Goal: Task Accomplishment & Management: Manage account settings

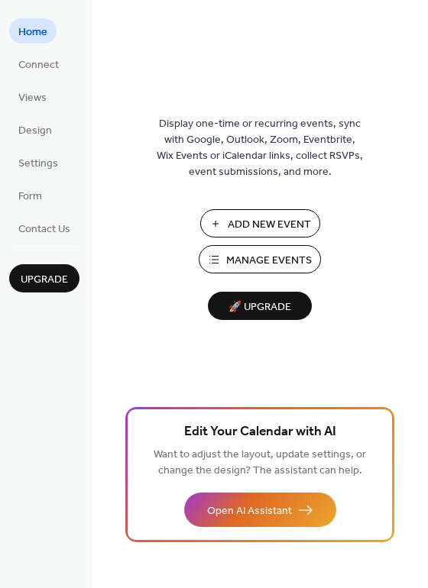
click at [293, 229] on span "Add New Event" at bounding box center [269, 225] width 83 height 16
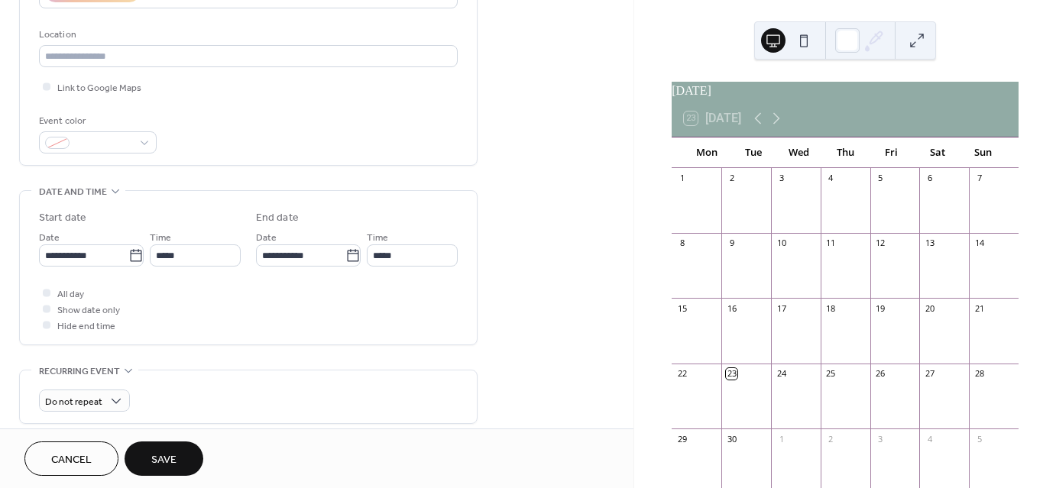
scroll to position [312, 0]
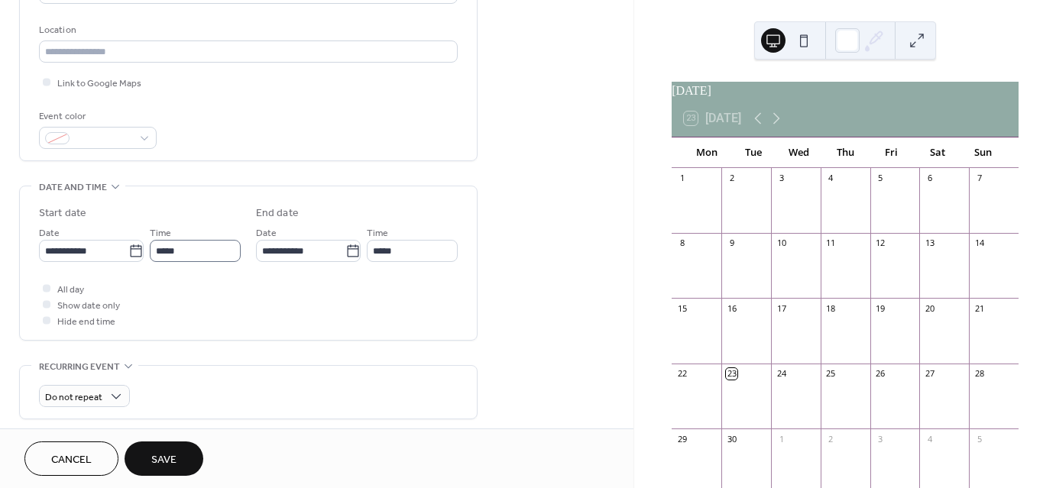
type input "**********"
click at [181, 248] on input "*****" at bounding box center [195, 251] width 91 height 22
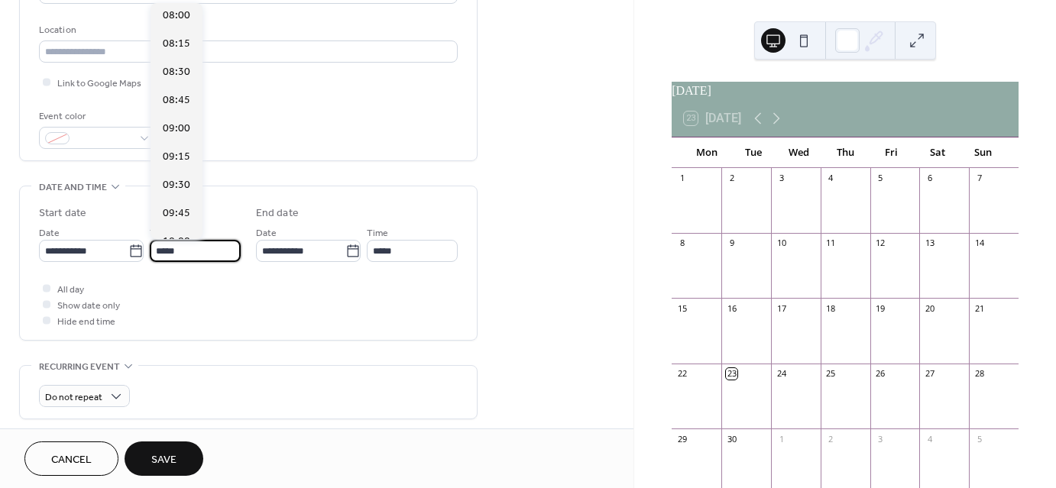
scroll to position [900, 0]
click at [46, 287] on div at bounding box center [47, 288] width 8 height 8
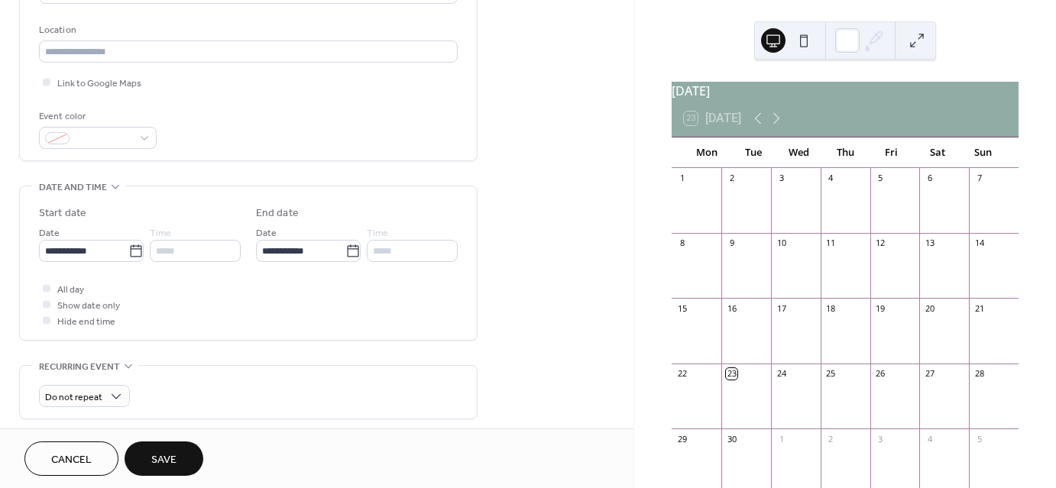
click at [159, 465] on span "Save" at bounding box center [163, 460] width 25 height 16
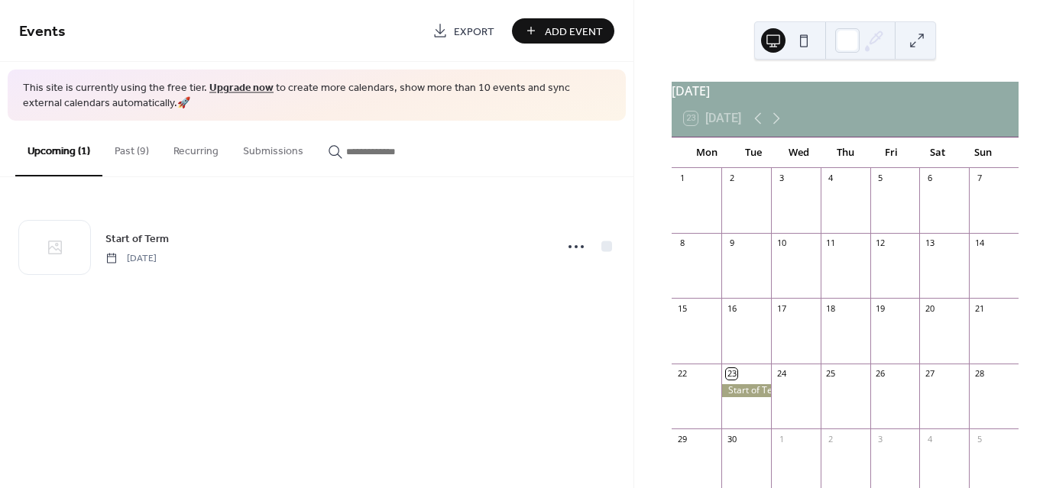
click at [746, 419] on div at bounding box center [746, 403] width 50 height 39
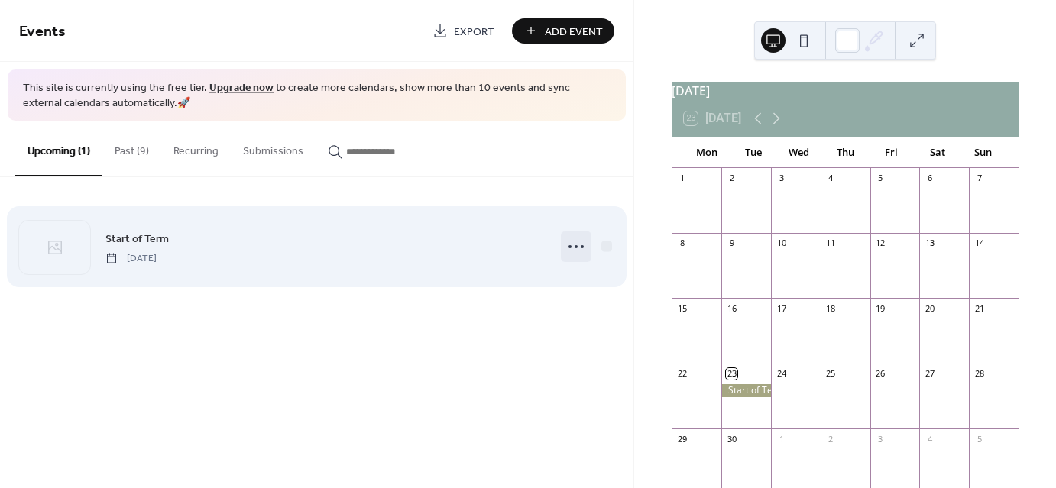
click at [576, 246] on circle at bounding box center [575, 246] width 3 height 3
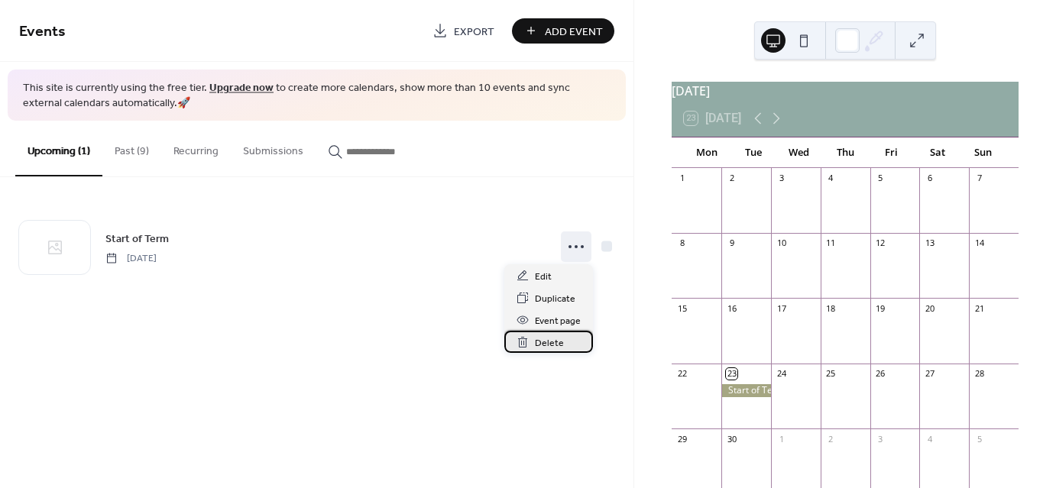
click at [566, 350] on div "Delete" at bounding box center [548, 342] width 89 height 22
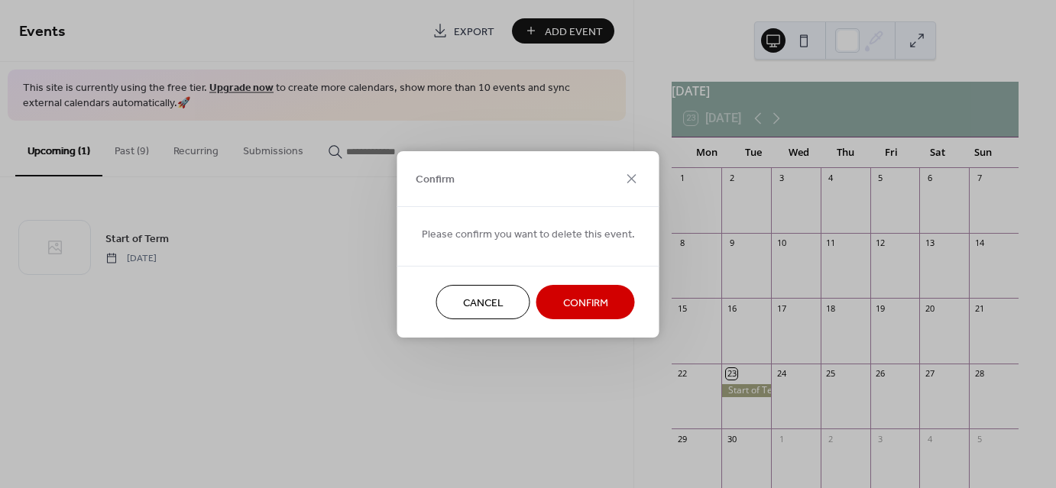
click at [582, 308] on span "Confirm" at bounding box center [585, 303] width 45 height 16
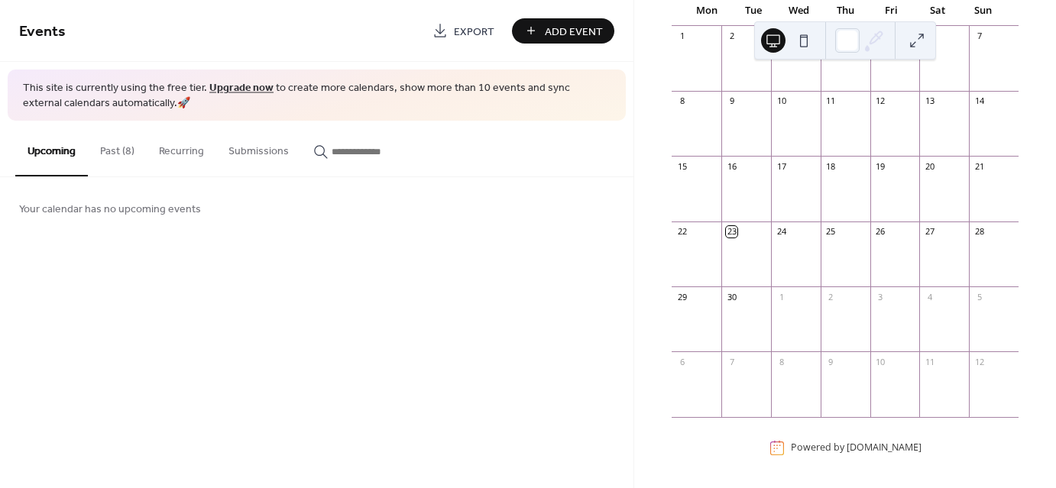
scroll to position [150, 0]
